Goal: Task Accomplishment & Management: Complete application form

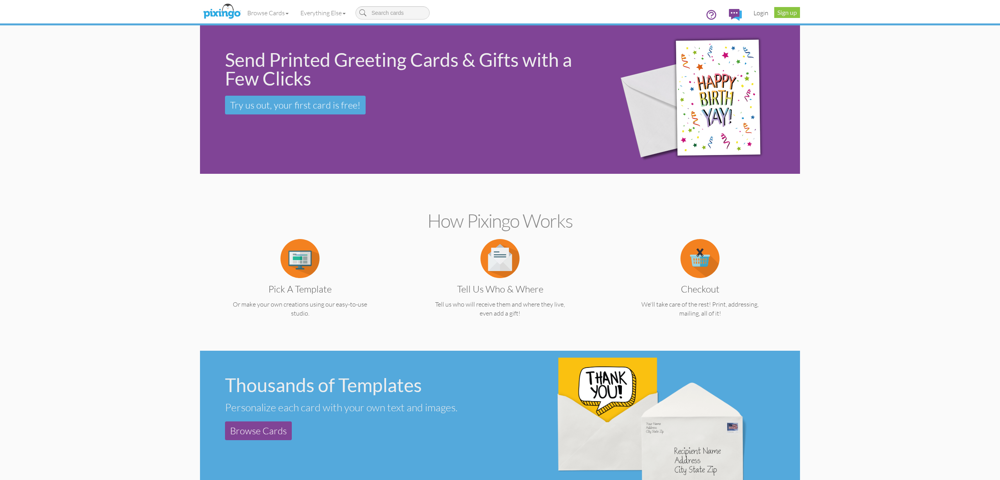
click at [758, 11] on link "Login" at bounding box center [761, 13] width 27 height 20
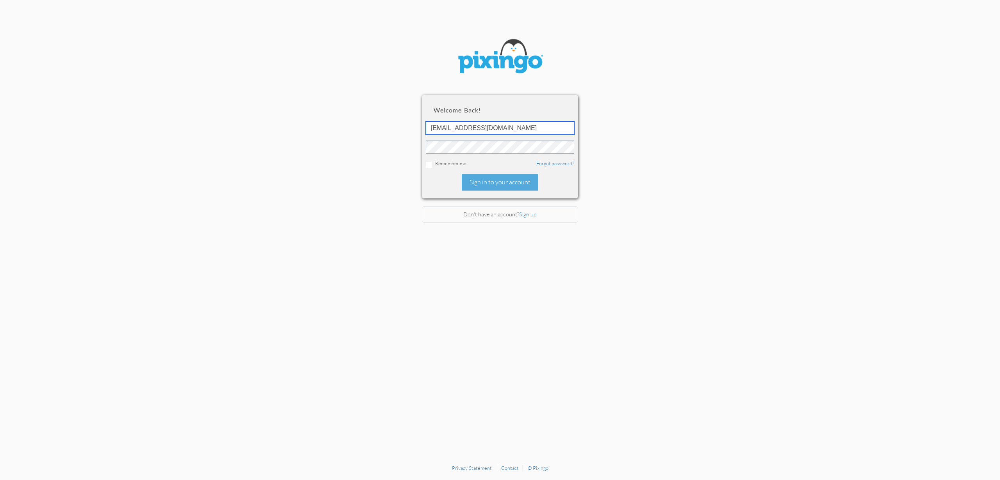
type input "accounting@reeut.com"
click at [494, 182] on div "Sign in to your account" at bounding box center [500, 182] width 77 height 17
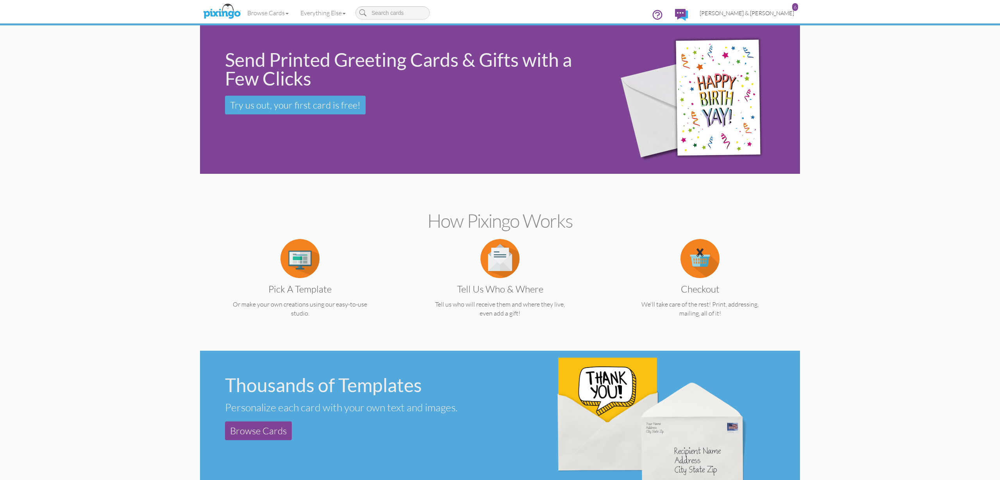
click at [762, 13] on span "[PERSON_NAME] & [PERSON_NAME]" at bounding box center [747, 13] width 95 height 7
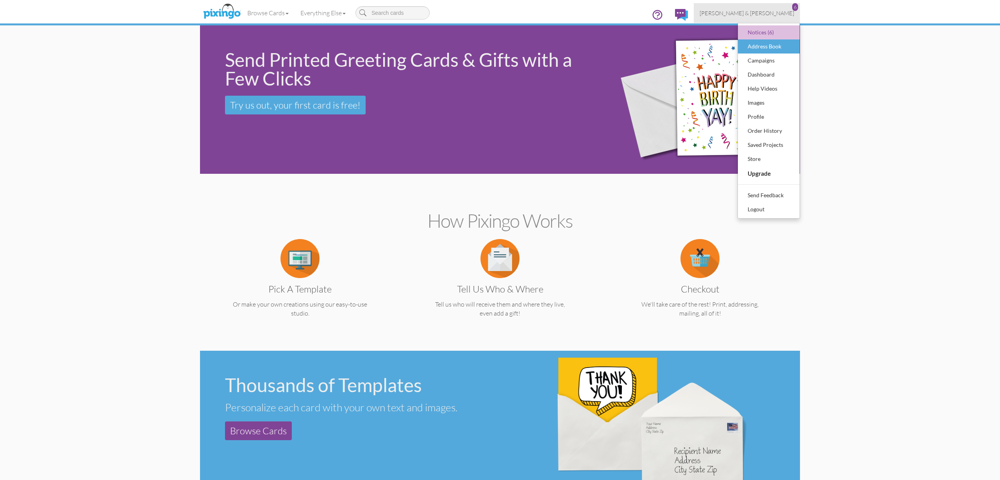
click at [768, 48] on div "Address Book" at bounding box center [769, 47] width 46 height 12
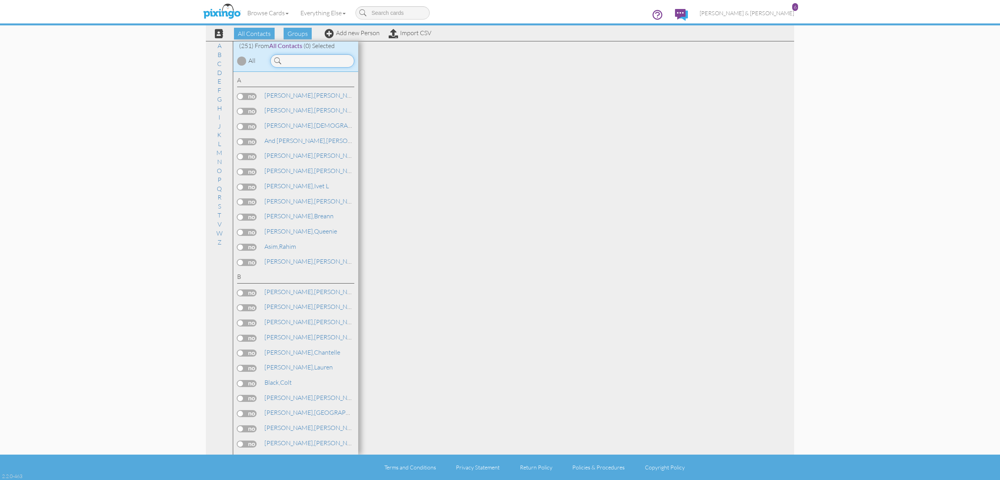
click at [308, 59] on input at bounding box center [312, 60] width 84 height 13
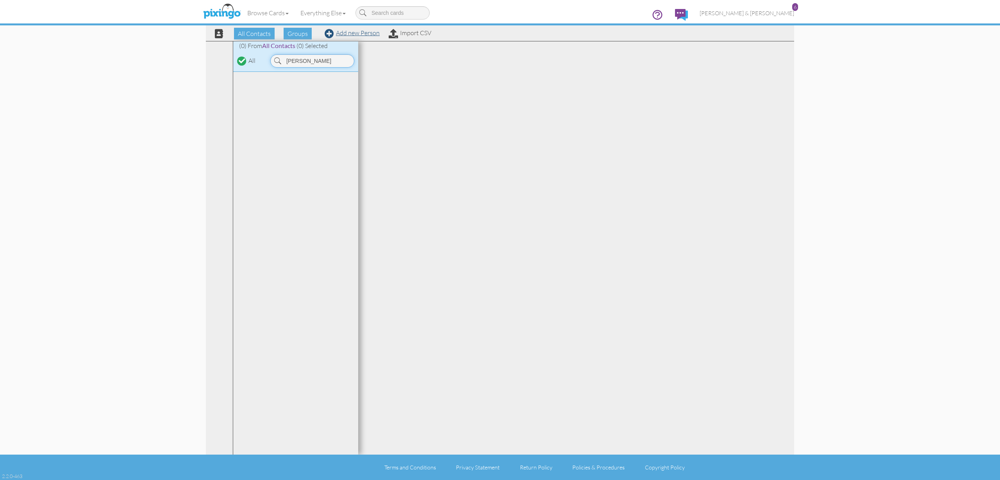
type input "janeen"
click at [345, 34] on link "Add new Person" at bounding box center [352, 33] width 55 height 8
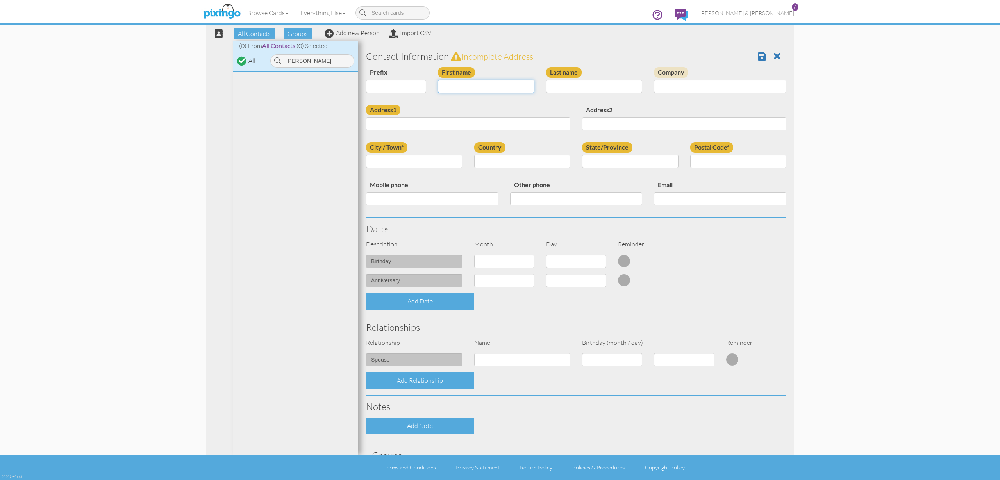
click at [503, 84] on input "First name" at bounding box center [486, 86] width 97 height 13
type input "[PERSON_NAME]"
type input "Best"
paste input "1644 W Cornerstone Way, South Jordan, Utah 84095"
type input "1644 W Cornerstone Way, South Jordan, Utah 84095"
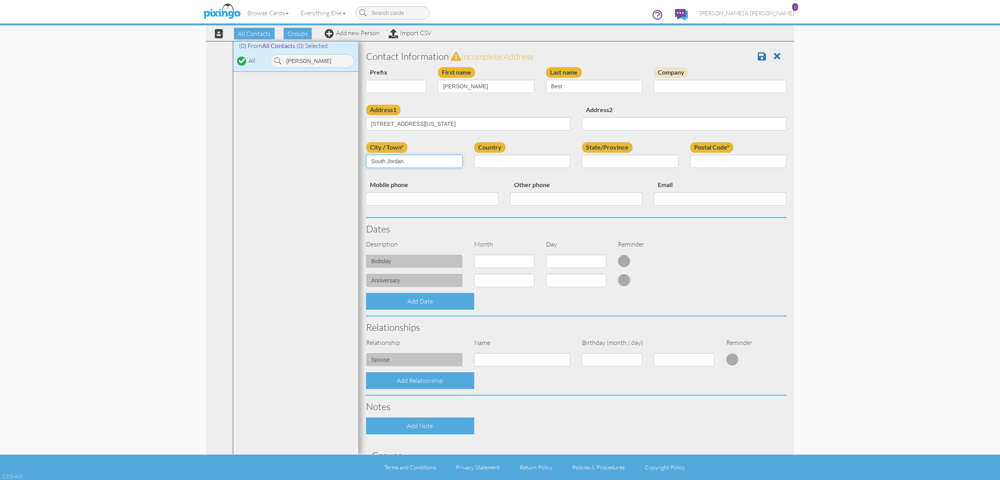
type input "South Jordan"
select select "object:1549"
select select "object:1848"
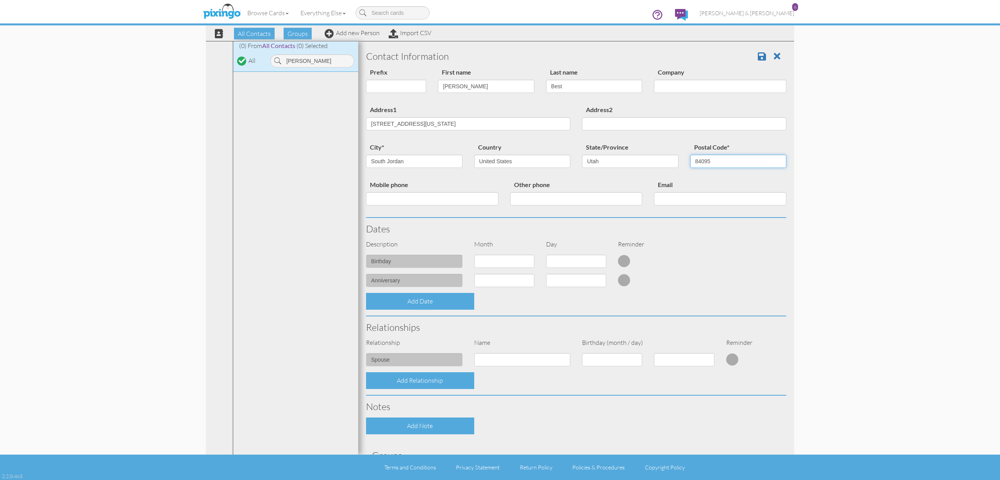
type input "84095"
drag, startPoint x: 433, startPoint y: 123, endPoint x: 547, endPoint y: 133, distance: 114.1
click at [547, 133] on div "Address1 1644 W Cornerstone Way, South Jordan, Utah 84095" at bounding box center [468, 121] width 216 height 32
type input "[STREET_ADDRESS]"
click at [421, 195] on input "Mobile phone" at bounding box center [432, 198] width 132 height 13
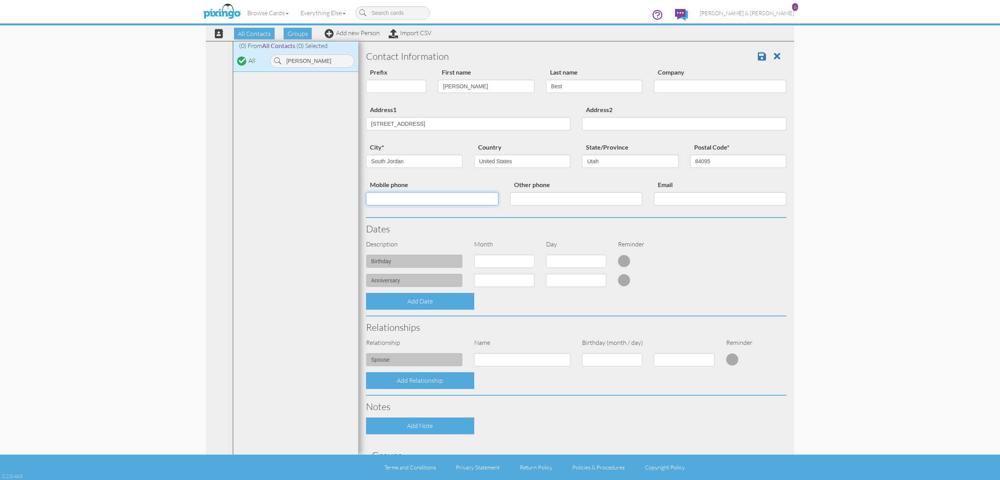
paste input "[PHONE_NUMBER]"
type input "[PHONE_NUMBER]"
paste input "[EMAIL_ADDRESS][DOMAIN_NAME]"
type input "[EMAIL_ADDRESS][DOMAIN_NAME]"
select select "object:1540"
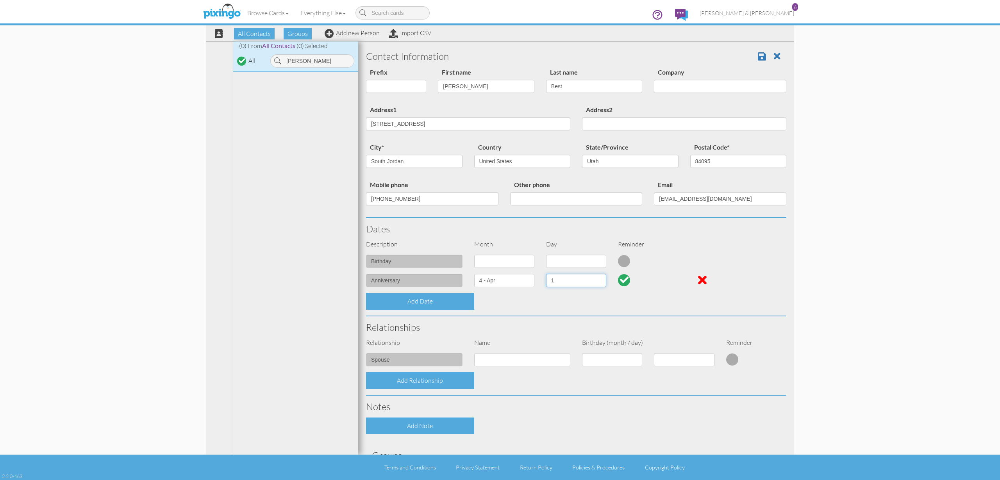
select select "number:26"
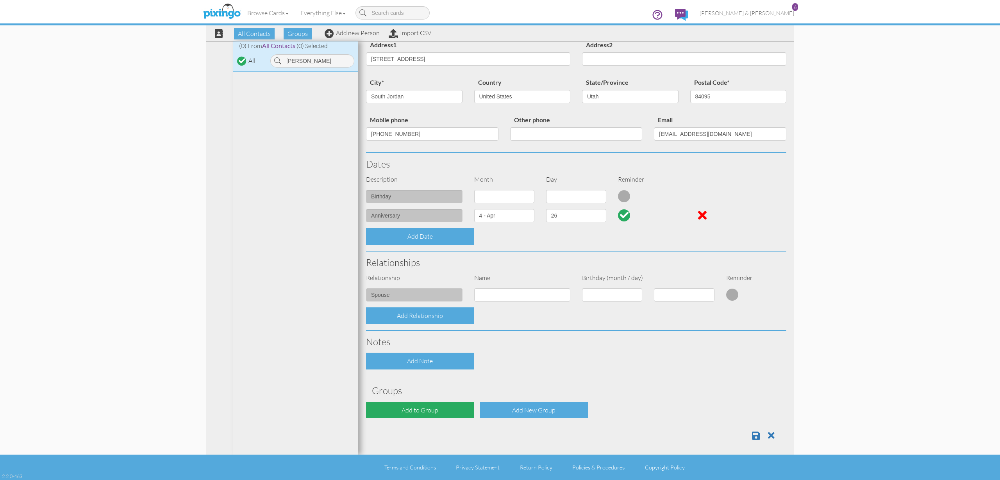
click at [419, 409] on div "Add to Group" at bounding box center [420, 410] width 108 height 17
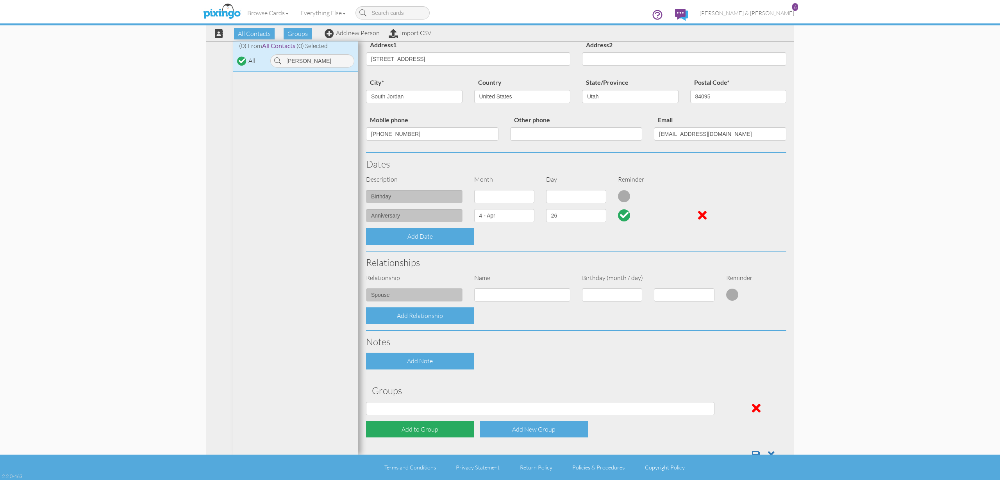
scroll to position [64, 0]
select select "object:1859"
click at [559, 353] on div "Add Note" at bounding box center [576, 361] width 432 height 17
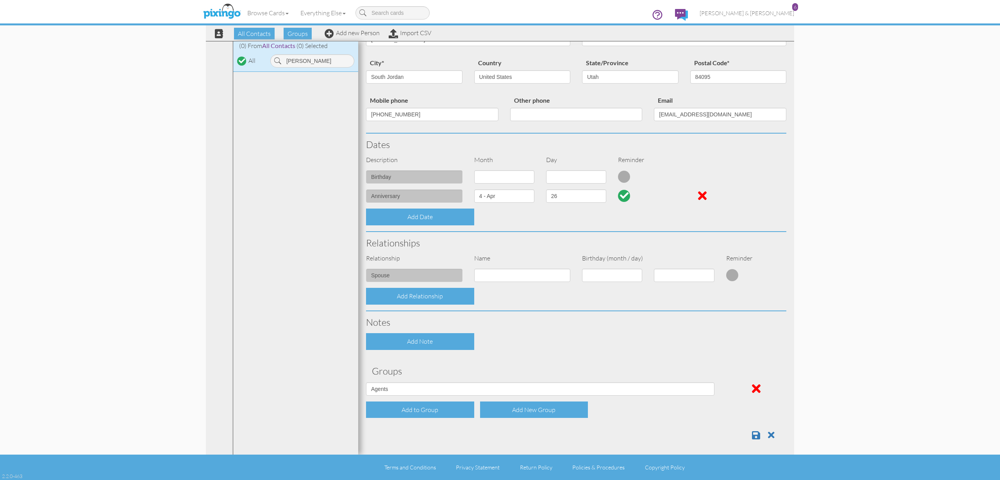
scroll to position [84, 0]
click at [754, 432] on span at bounding box center [756, 435] width 8 height 9
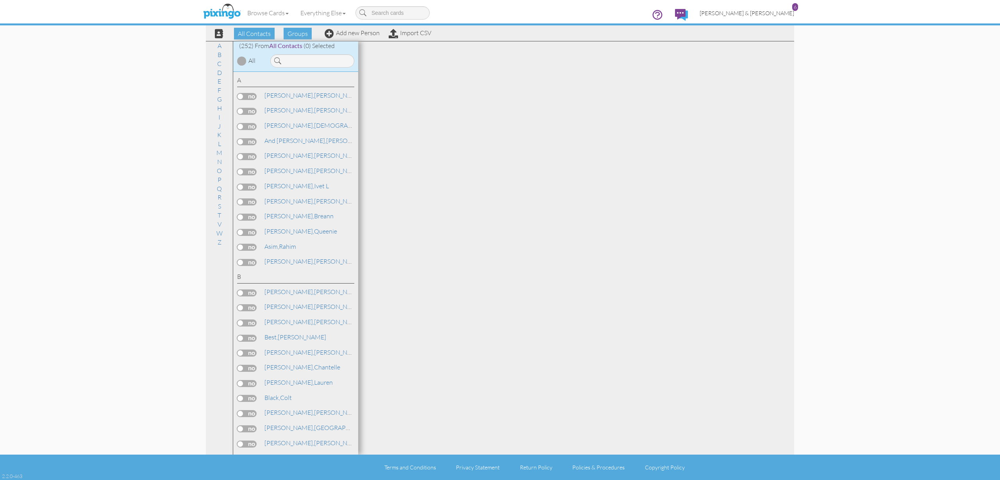
click at [777, 15] on span "[PERSON_NAME] & [PERSON_NAME]" at bounding box center [747, 13] width 95 height 7
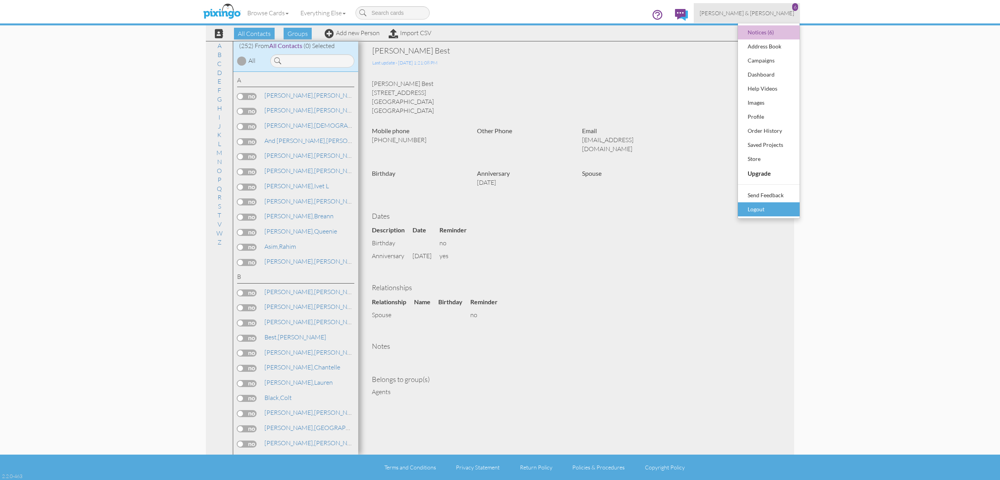
click at [762, 212] on div "Logout" at bounding box center [769, 210] width 46 height 12
